Goal: Task Accomplishment & Management: Manage account settings

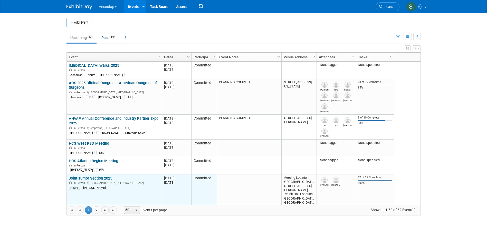
click at [90, 177] on link "Joint Tumor Section 2025" at bounding box center [90, 178] width 43 height 5
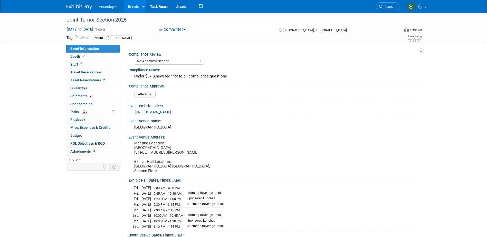
select select "No Approval Needed"
select select "Neuro"
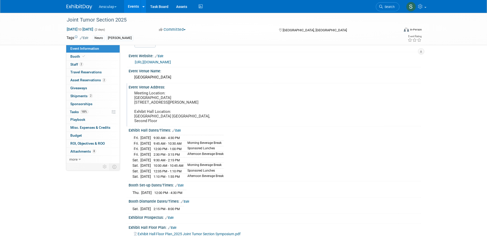
scroll to position [51, 0]
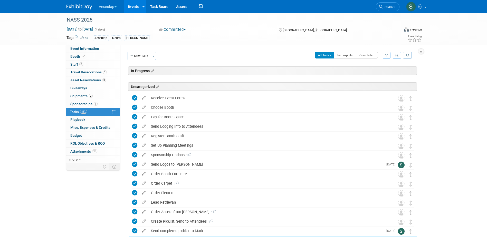
scroll to position [68, 0]
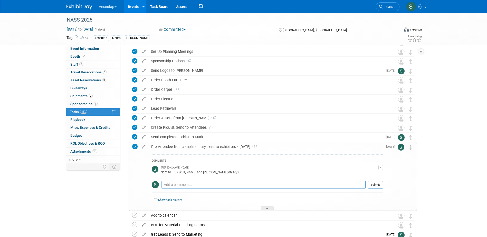
click at [220, 146] on div "Pre-Attendee list - complimentary, sent to exhibitors ~[DATE] 1" at bounding box center [266, 147] width 234 height 9
